Goal: Information Seeking & Learning: Understand process/instructions

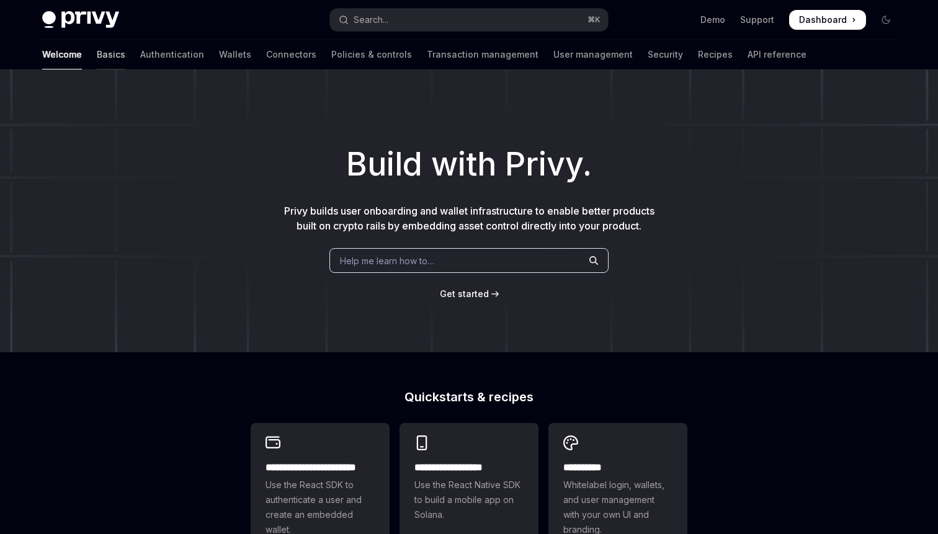
click at [97, 54] on link "Basics" at bounding box center [111, 55] width 29 height 30
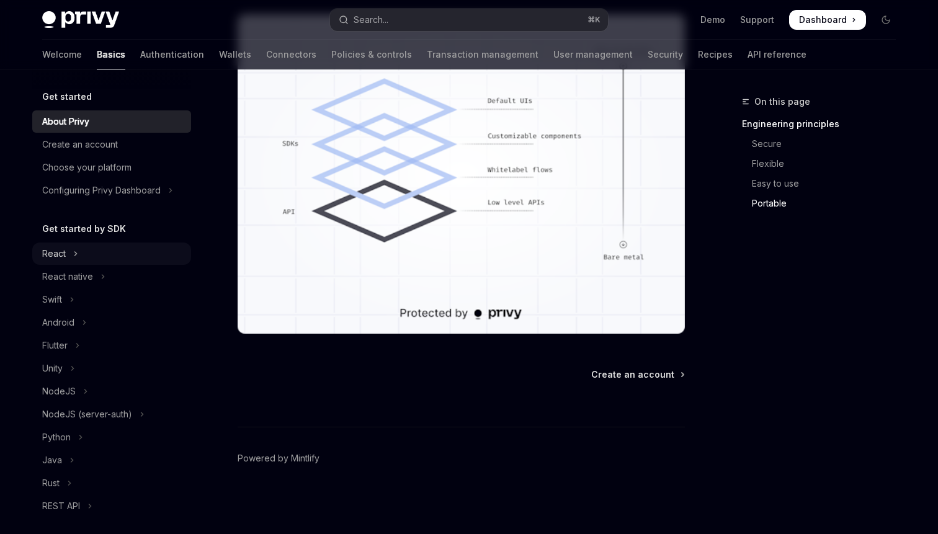
click at [65, 250] on div "React" at bounding box center [54, 253] width 24 height 15
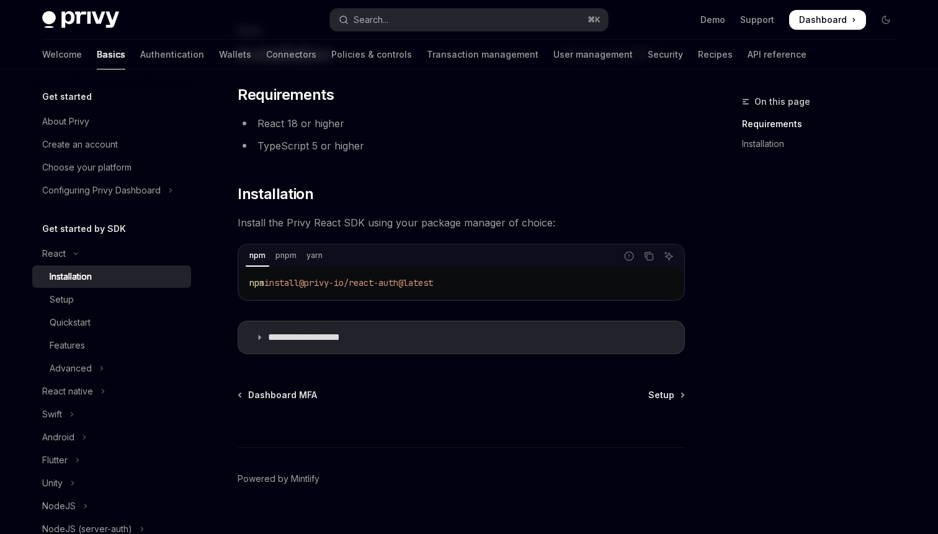
scroll to position [92, 0]
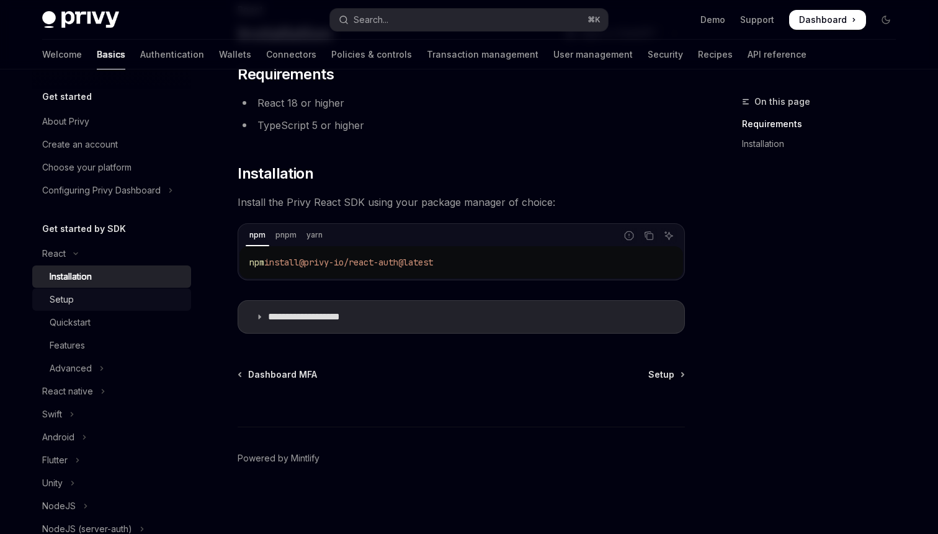
click at [69, 298] on div "Setup" at bounding box center [62, 299] width 24 height 15
type textarea "*"
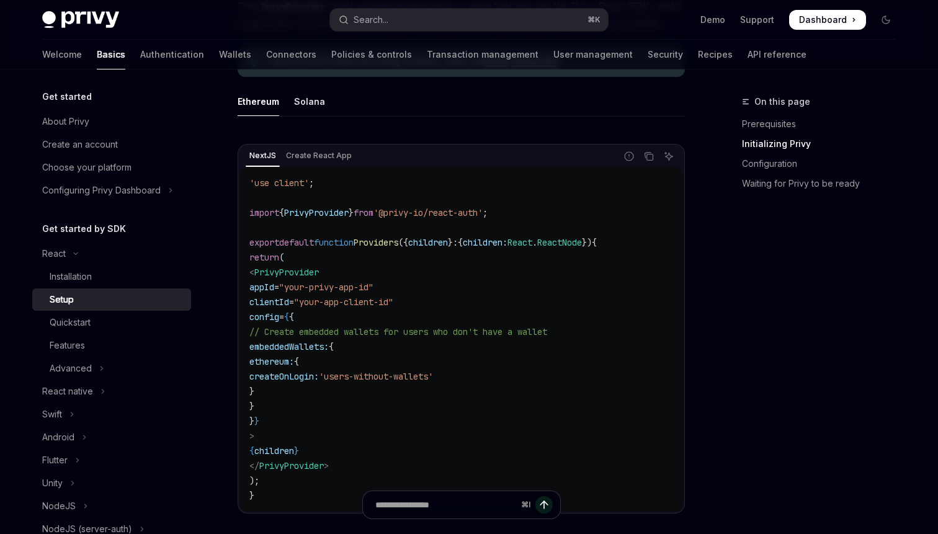
scroll to position [362, 0]
